Goal: Transaction & Acquisition: Purchase product/service

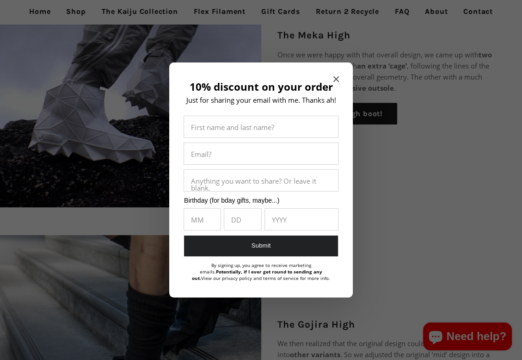
scroll to position [324, 0]
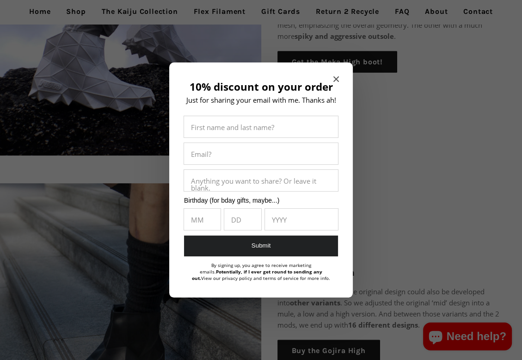
click at [333, 81] on h2 "10% discount on your order" at bounding box center [261, 87] width 156 height 12
click at [338, 78] on icon "Close modal" at bounding box center [337, 79] width 6 height 6
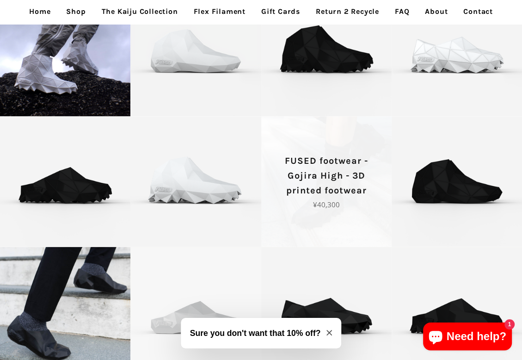
scroll to position [1481, 0]
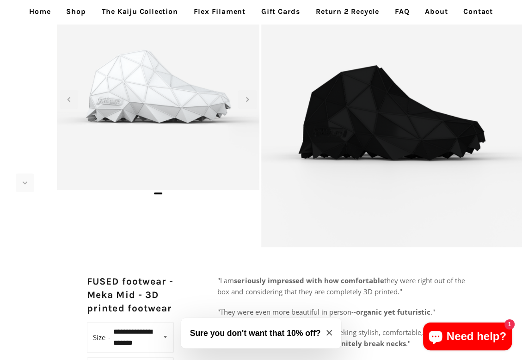
scroll to position [46, 0]
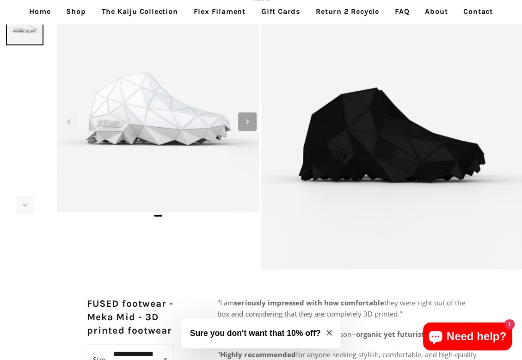
click at [249, 121] on icon "Next slide" at bounding box center [247, 122] width 10 height 10
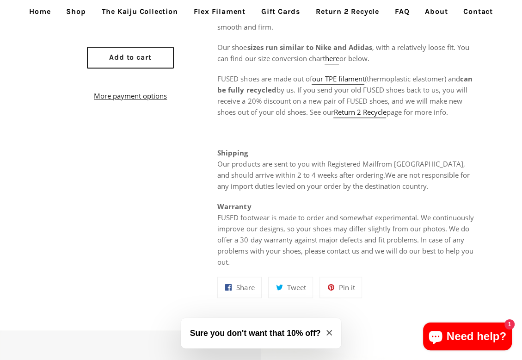
scroll to position [416, 0]
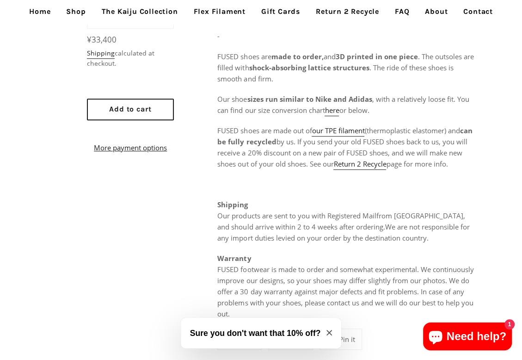
click at [89, 129] on shop-pay-wallet-button at bounding box center [88, 130] width 2 height 9
